Goal: Find specific page/section: Find specific page/section

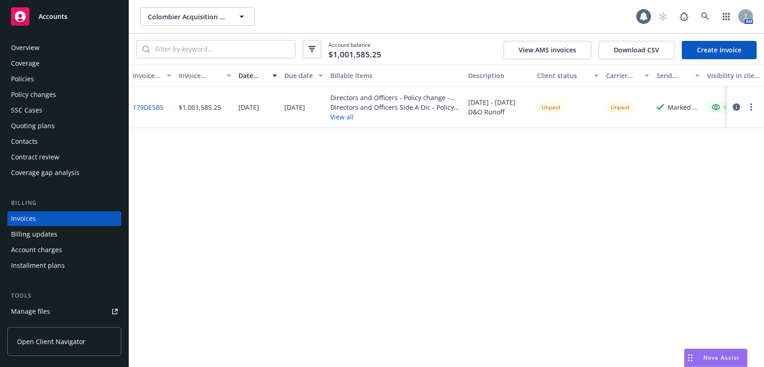
scroll to position [21, 0]
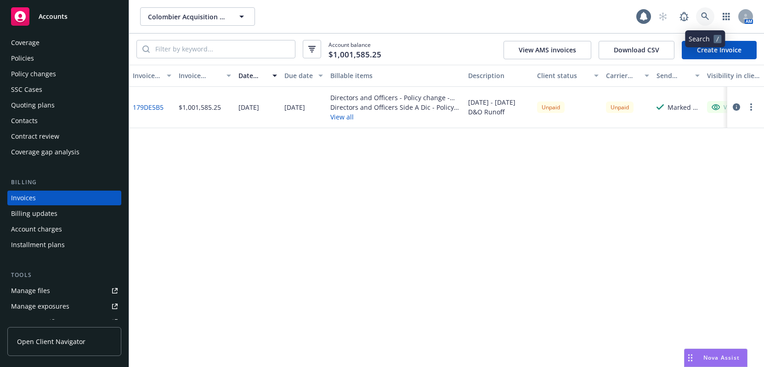
click at [705, 16] on icon at bounding box center [705, 16] width 8 height 8
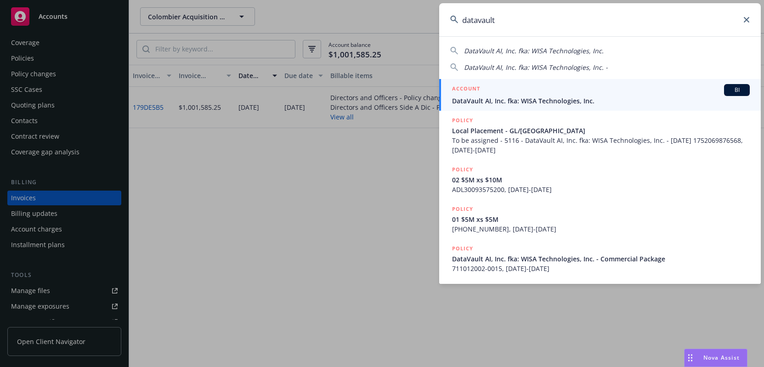
type input "datavault"
click at [471, 96] on span "DataVault AI, Inc. fka: WISA Technologies, Inc." at bounding box center [601, 101] width 298 height 10
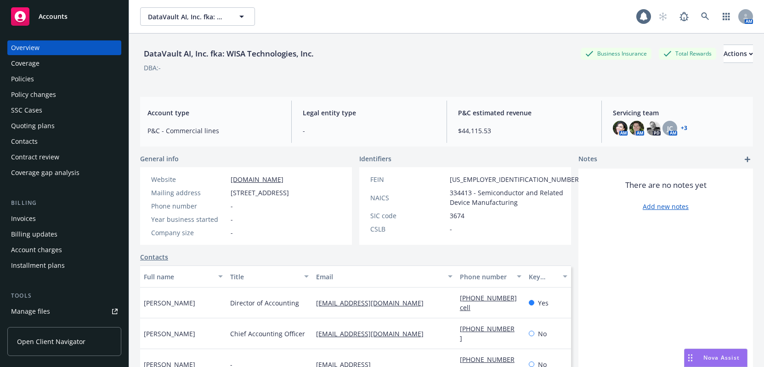
click at [31, 219] on div "Invoices" at bounding box center [23, 218] width 25 height 15
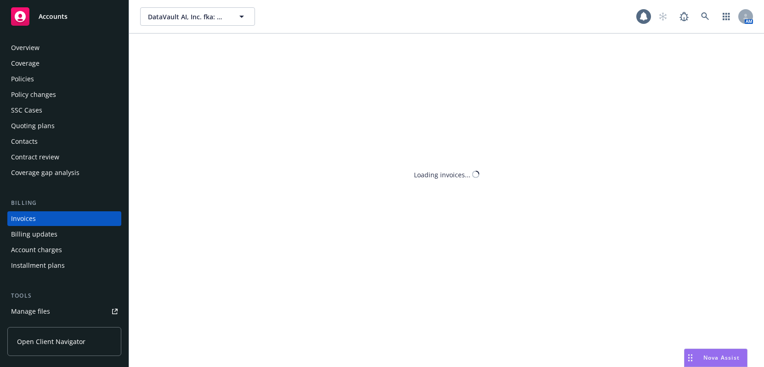
scroll to position [21, 0]
